Goal: Check status: Check status

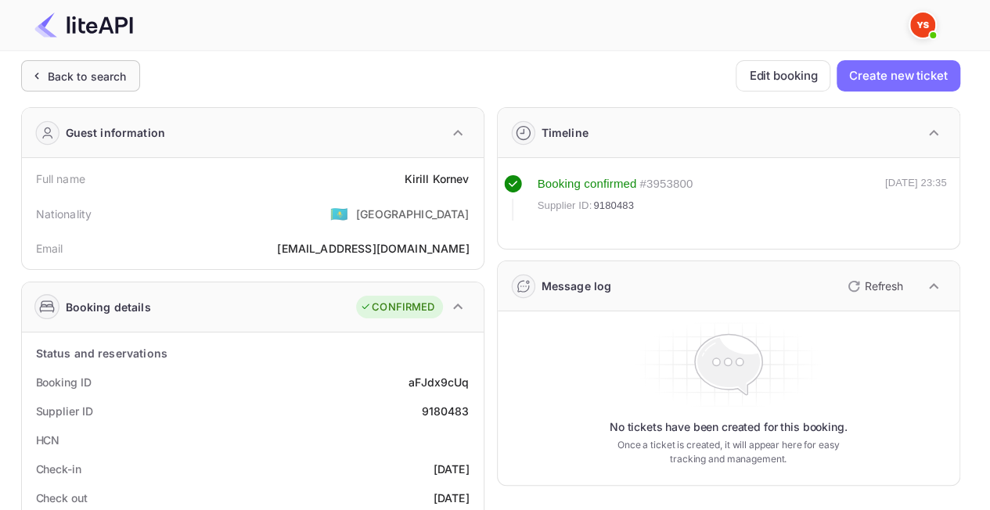
click at [95, 64] on div "Back to search" at bounding box center [80, 75] width 119 height 31
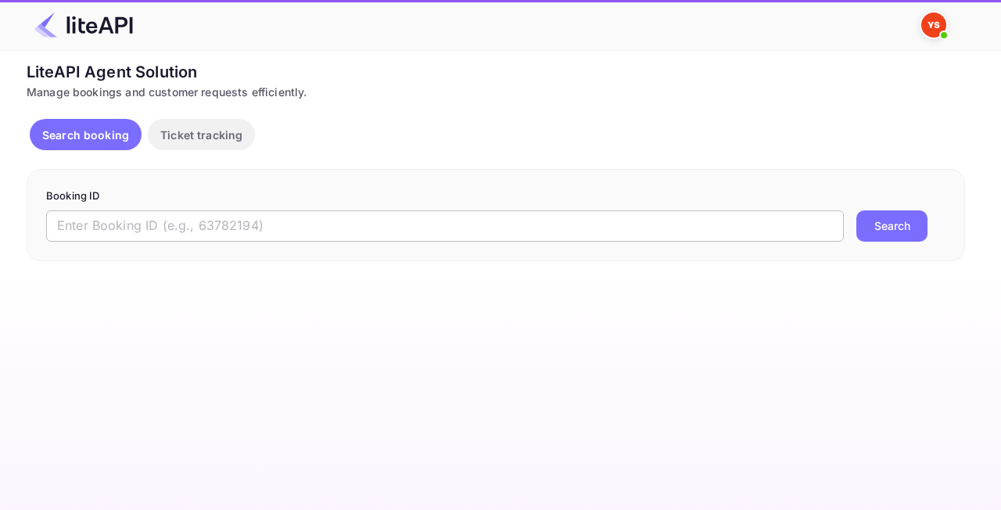
click at [422, 225] on input "text" at bounding box center [445, 225] width 798 height 31
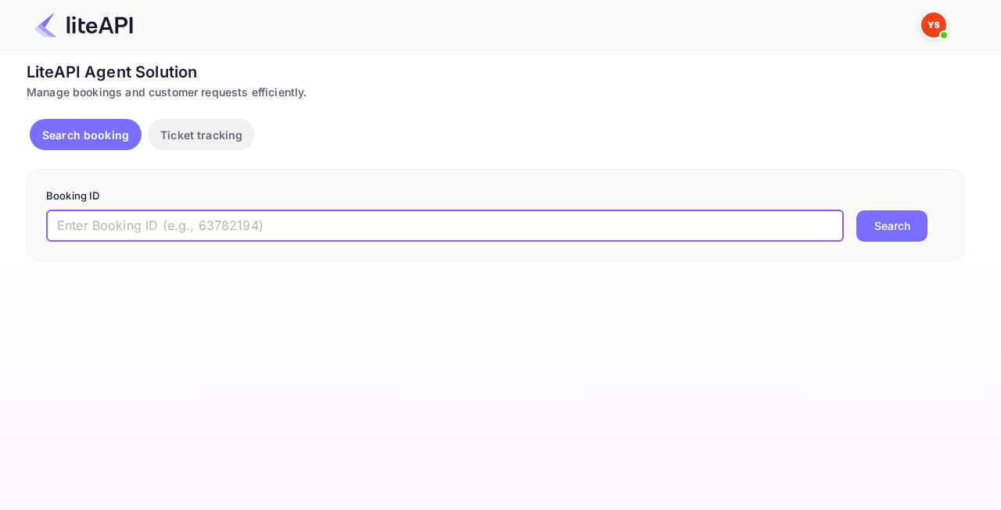
paste input "9138845"
type input "9138845"
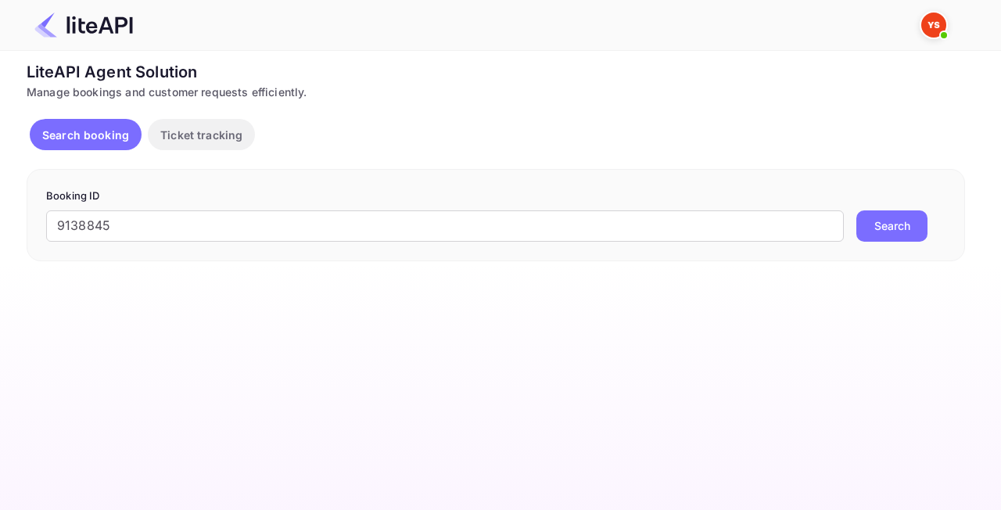
click at [872, 233] on button "Search" at bounding box center [892, 225] width 71 height 31
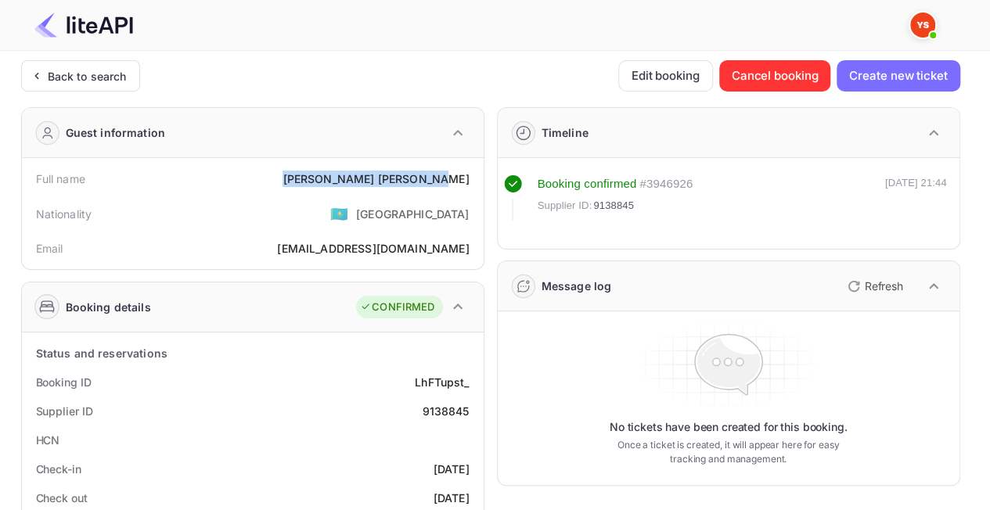
drag, startPoint x: 353, startPoint y: 170, endPoint x: 471, endPoint y: 183, distance: 118.9
click at [471, 183] on div "Full name [PERSON_NAME]" at bounding box center [252, 178] width 449 height 29
copy div "[PERSON_NAME]"
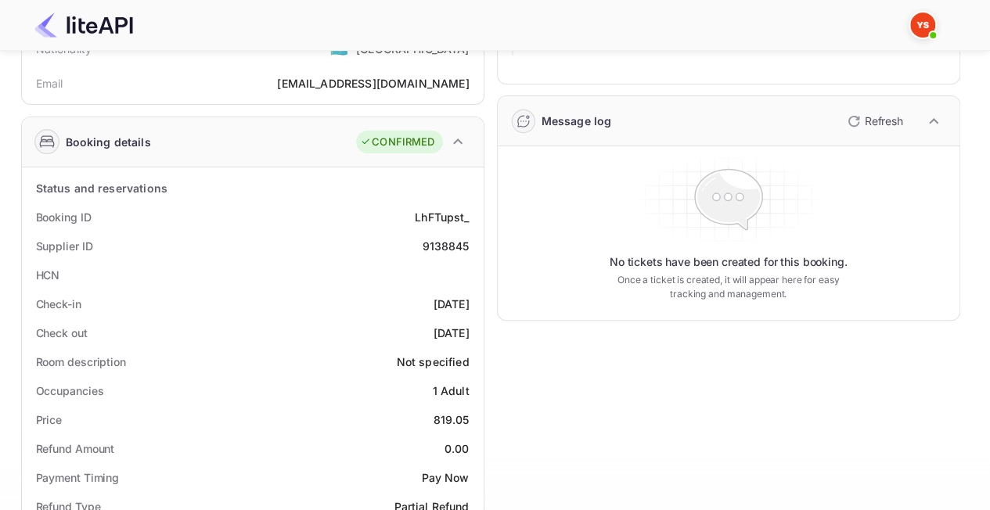
scroll to position [235, 0]
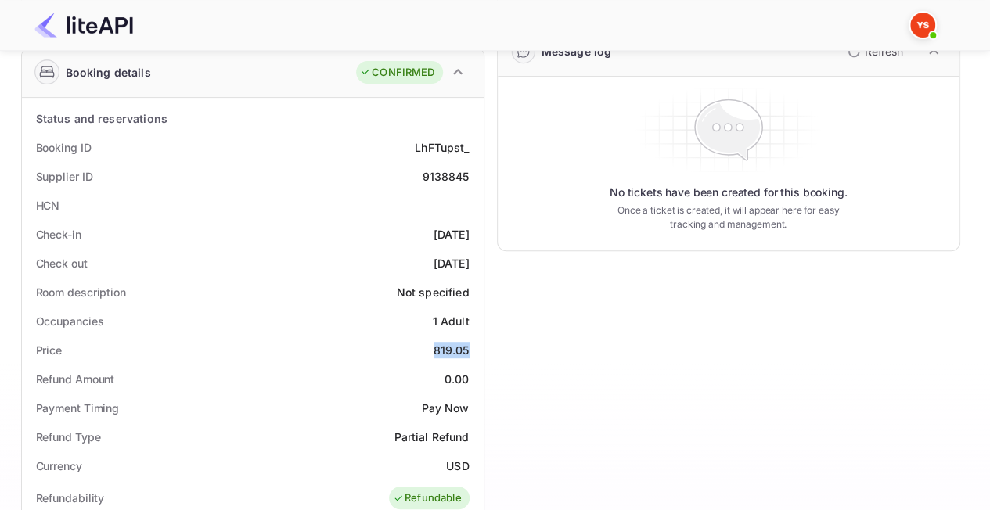
drag, startPoint x: 437, startPoint y: 352, endPoint x: 469, endPoint y: 347, distance: 32.4
click at [469, 347] on div "819.05" at bounding box center [451, 350] width 36 height 16
copy div "819.05"
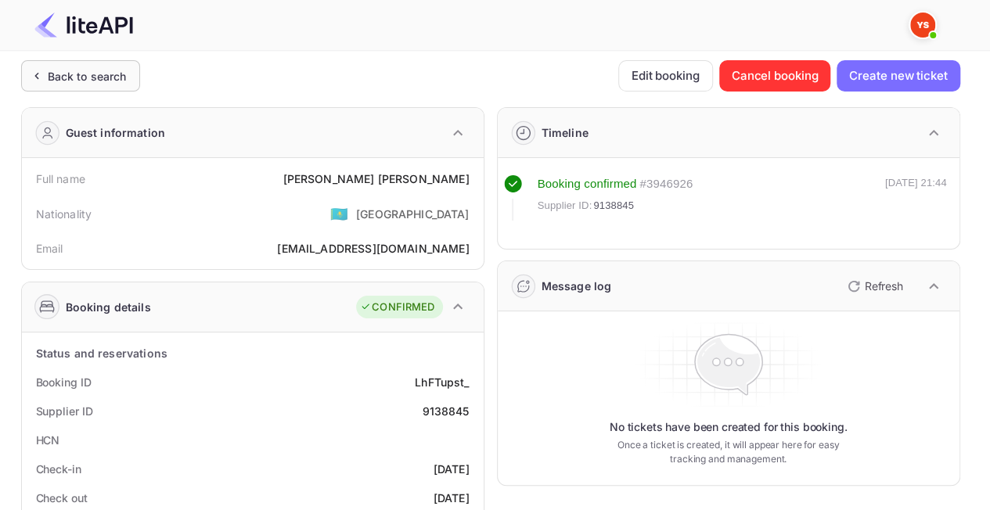
click at [64, 68] on div "Back to search" at bounding box center [87, 76] width 79 height 16
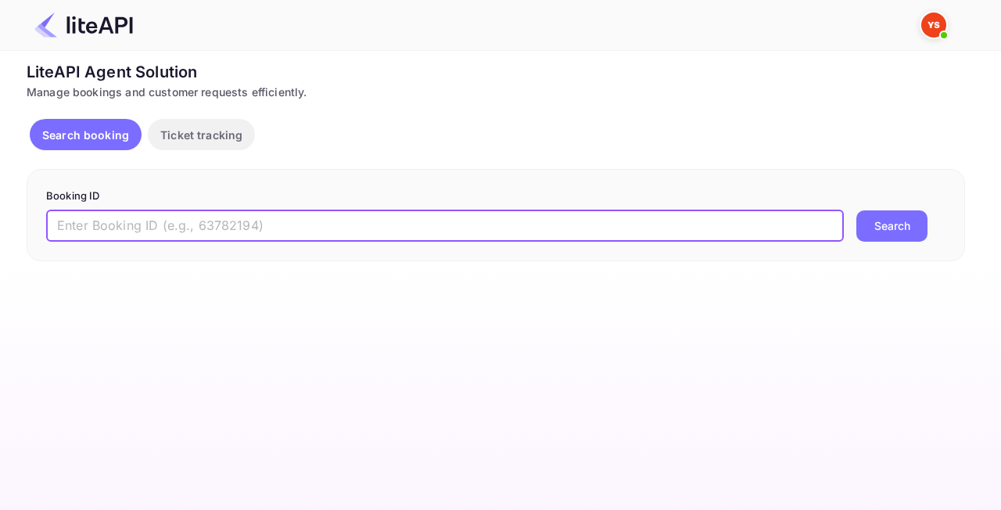
click at [371, 230] on input "text" at bounding box center [445, 225] width 798 height 31
paste input "8948493"
type input "8948493"
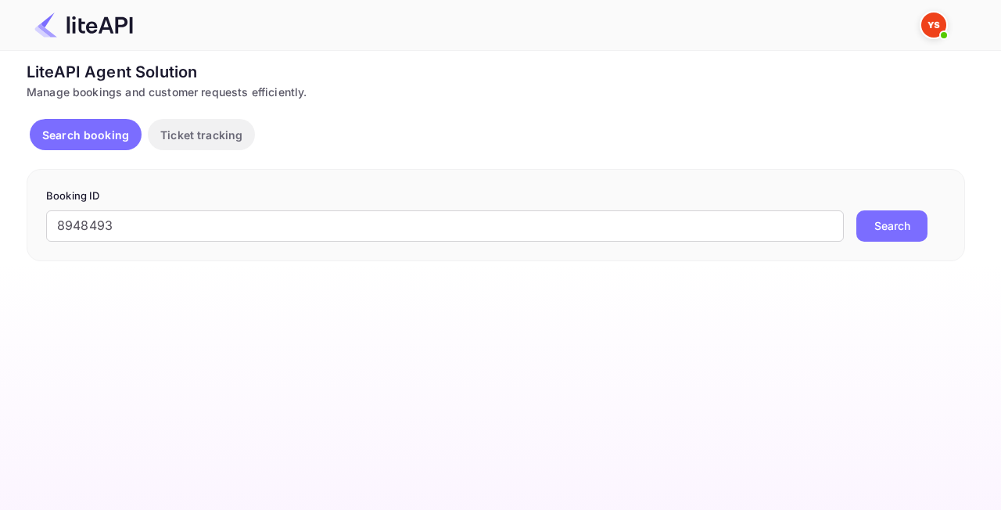
click at [911, 225] on button "Search" at bounding box center [892, 225] width 71 height 31
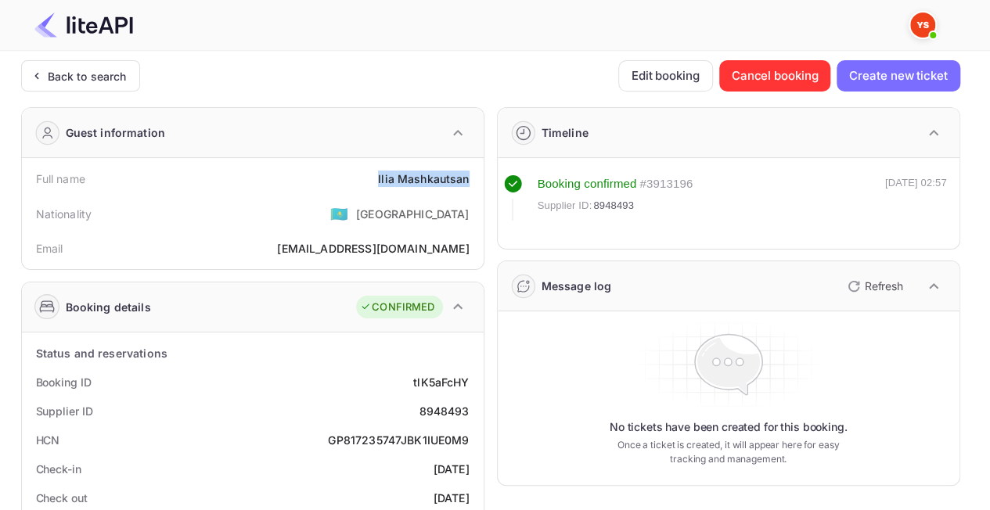
drag, startPoint x: 372, startPoint y: 182, endPoint x: 477, endPoint y: 189, distance: 105.1
click at [477, 189] on div "Full name [PERSON_NAME] Nationality 🇰🇿 [DEMOGRAPHIC_DATA] Email [EMAIL_ADDRESS]…" at bounding box center [253, 213] width 462 height 111
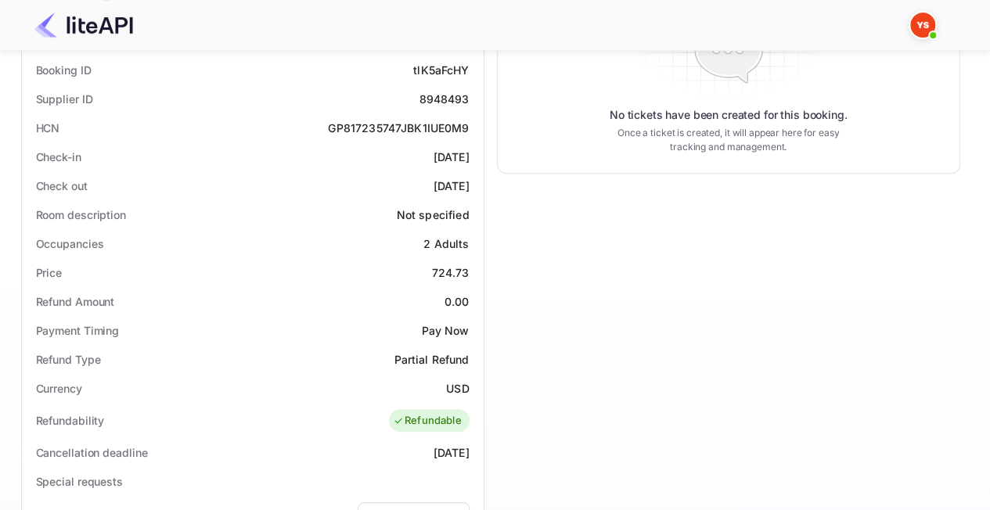
scroll to position [313, 0]
drag, startPoint x: 424, startPoint y: 271, endPoint x: 468, endPoint y: 266, distance: 44.1
click at [471, 271] on div "Price 724.73" at bounding box center [252, 271] width 449 height 29
copy div "724.73"
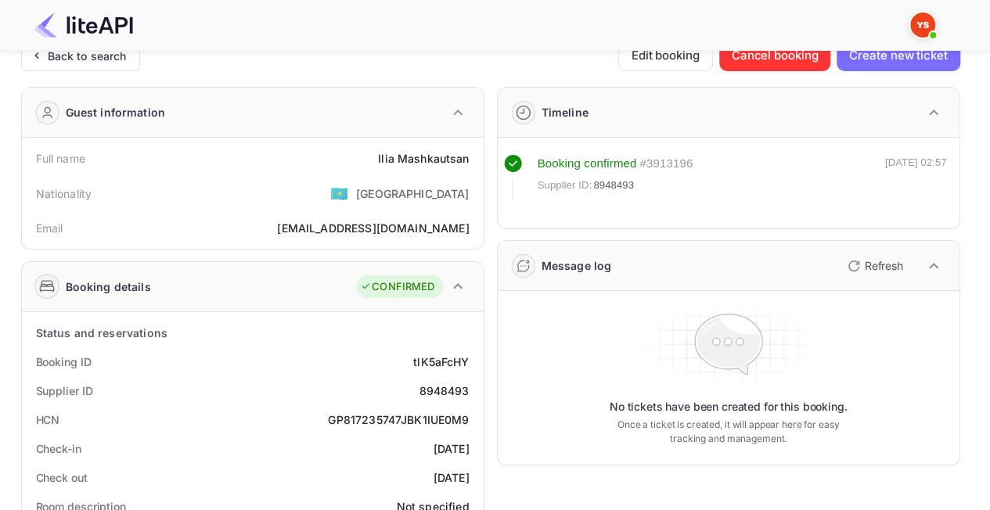
scroll to position [0, 0]
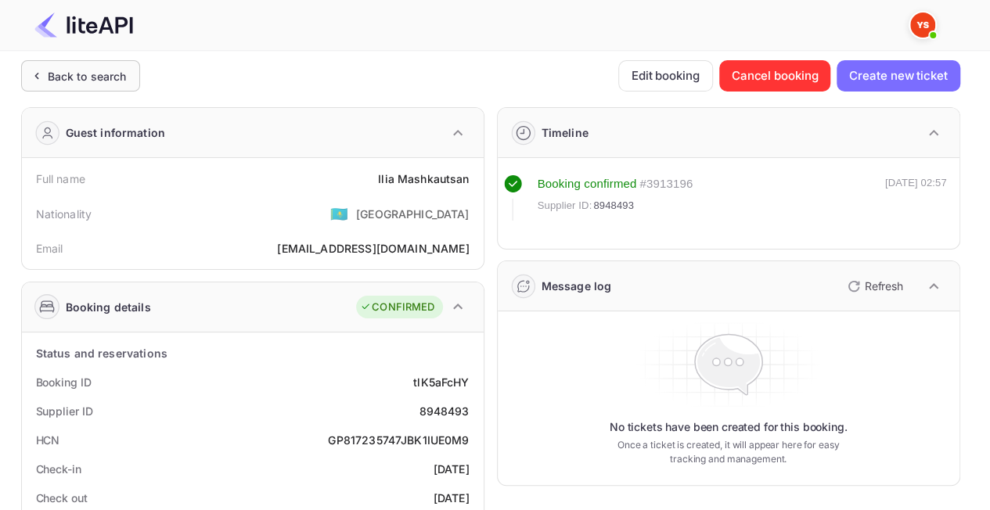
click at [118, 82] on div "Back to search" at bounding box center [87, 76] width 79 height 16
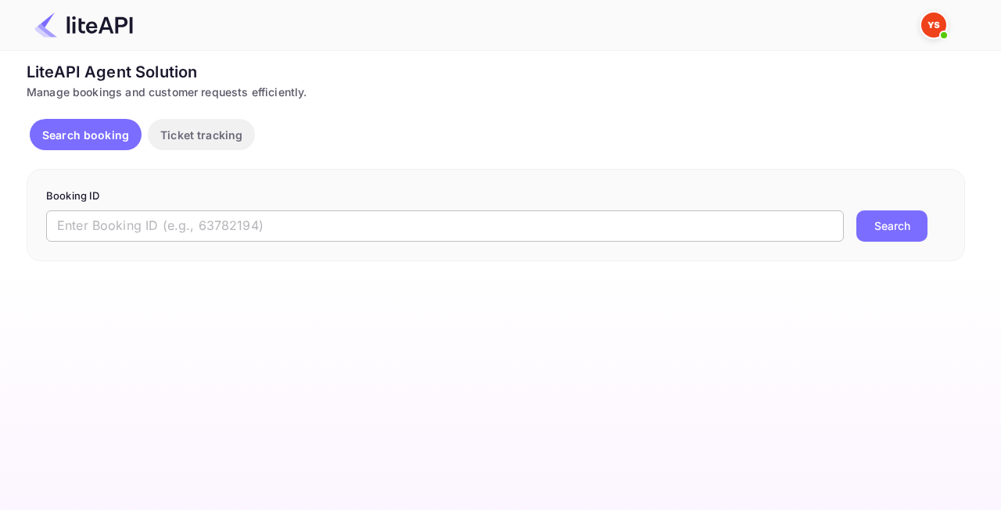
click at [236, 223] on input "text" at bounding box center [445, 225] width 798 height 31
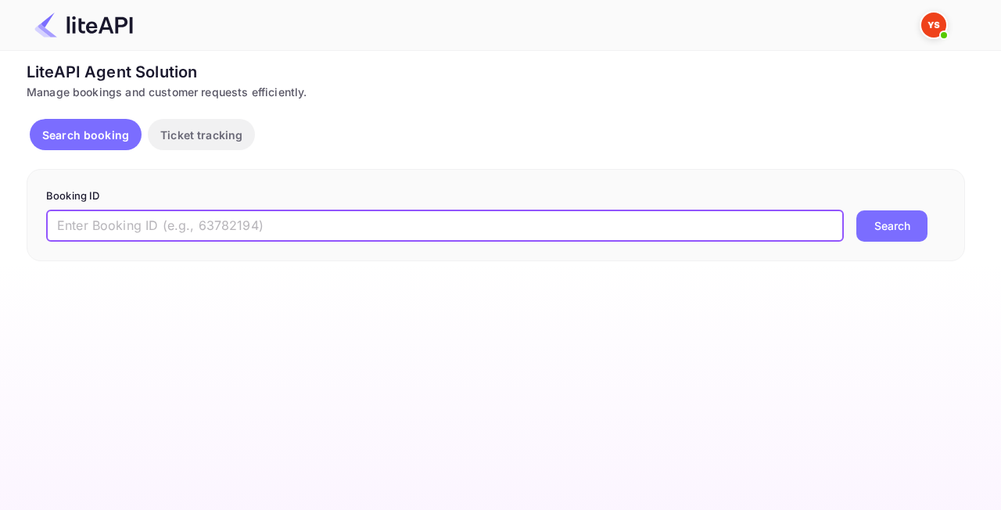
paste input "7303747"
type input "7303747"
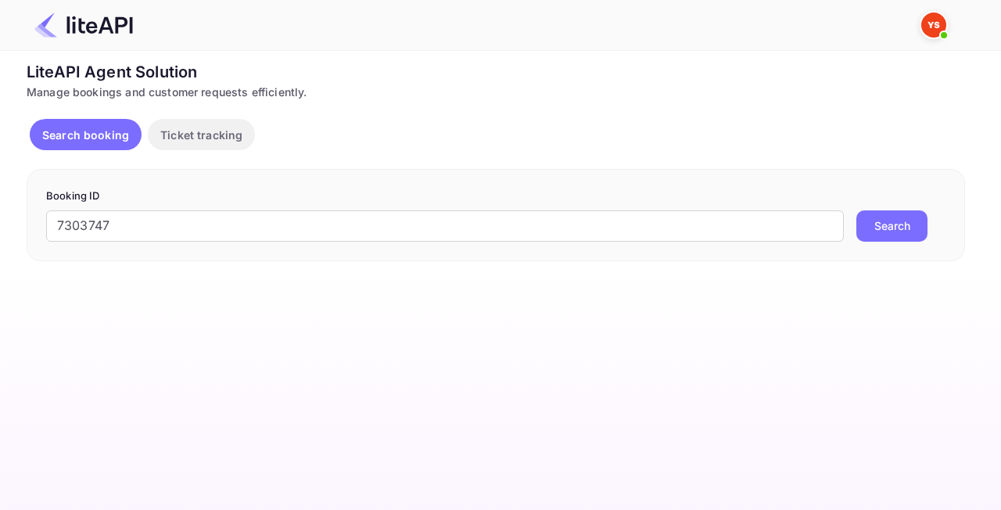
click at [882, 225] on button "Search" at bounding box center [892, 225] width 71 height 31
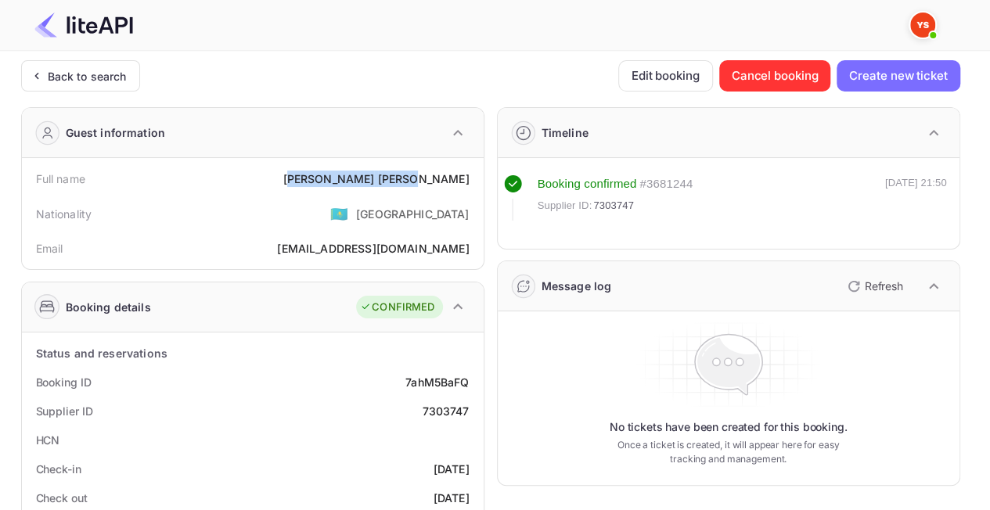
drag, startPoint x: 477, startPoint y: 181, endPoint x: 387, endPoint y: 177, distance: 90.8
click at [387, 177] on div "Full name [PERSON_NAME] Nationality 🇰🇿 [DEMOGRAPHIC_DATA] Email [EMAIL_ADDRESS]…" at bounding box center [253, 213] width 462 height 111
click at [383, 176] on div "[PERSON_NAME]" at bounding box center [375, 179] width 186 height 16
drag, startPoint x: 383, startPoint y: 176, endPoint x: 472, endPoint y: 182, distance: 89.4
click at [472, 182] on div "Full name [PERSON_NAME]" at bounding box center [252, 178] width 449 height 29
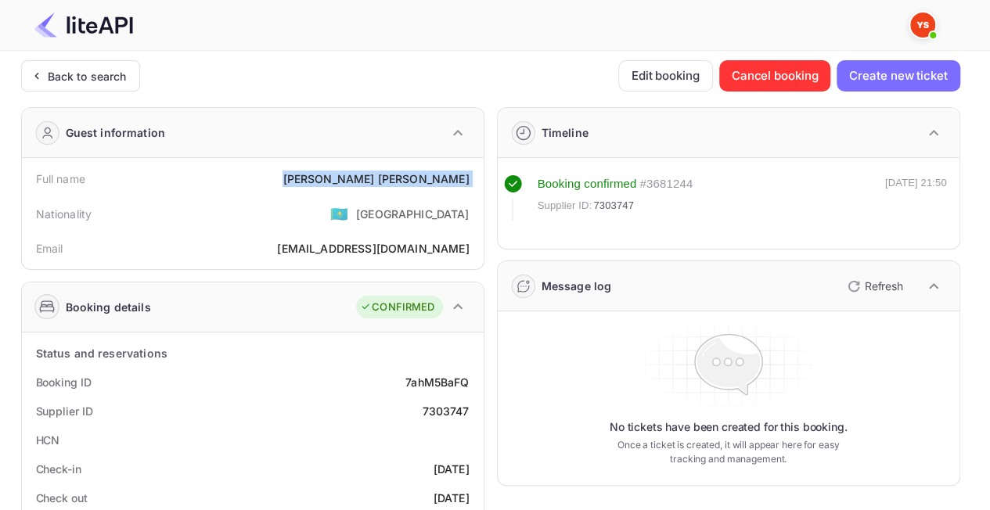
copy div "[PERSON_NAME]"
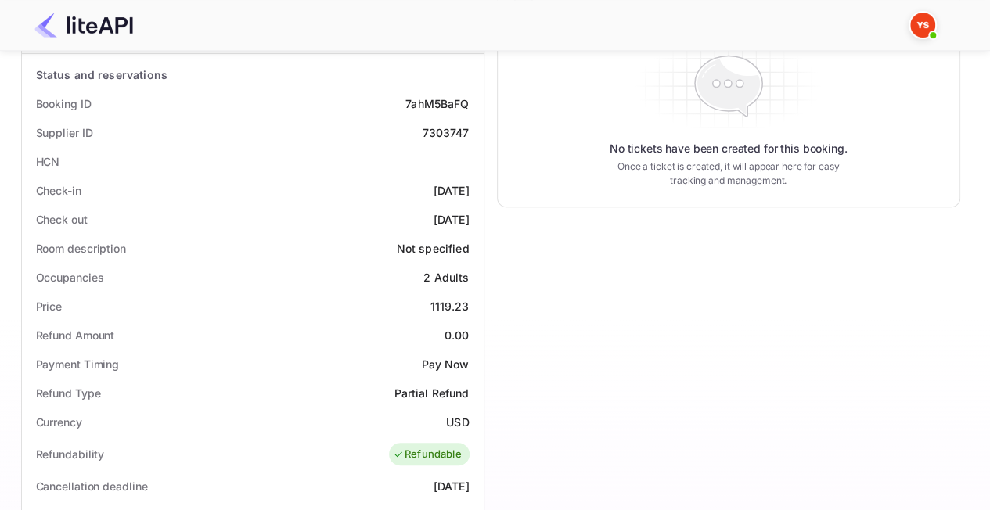
scroll to position [313, 0]
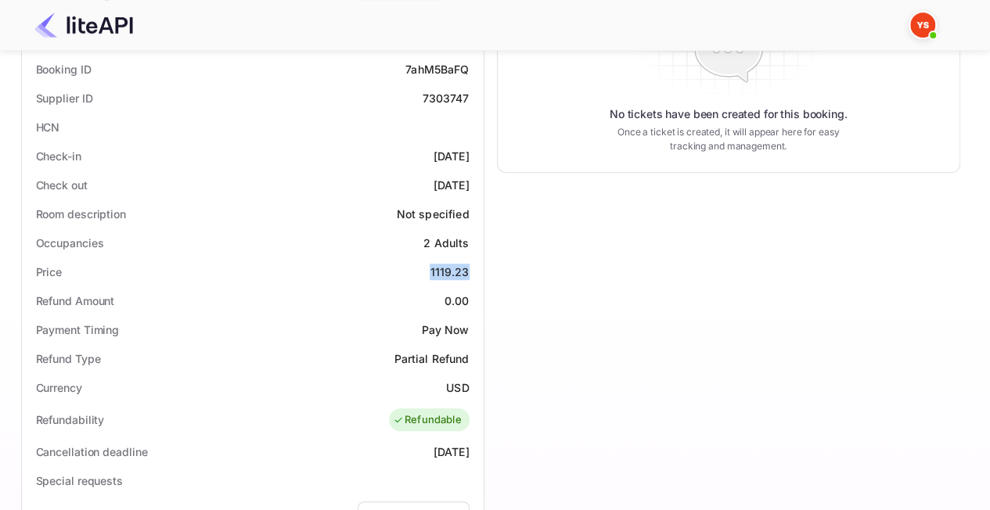
drag, startPoint x: 426, startPoint y: 264, endPoint x: 470, endPoint y: 275, distance: 45.7
click at [470, 275] on div "Price 1119.23" at bounding box center [252, 271] width 449 height 29
copy div "1119.23"
